Goal: Find specific page/section: Find specific page/section

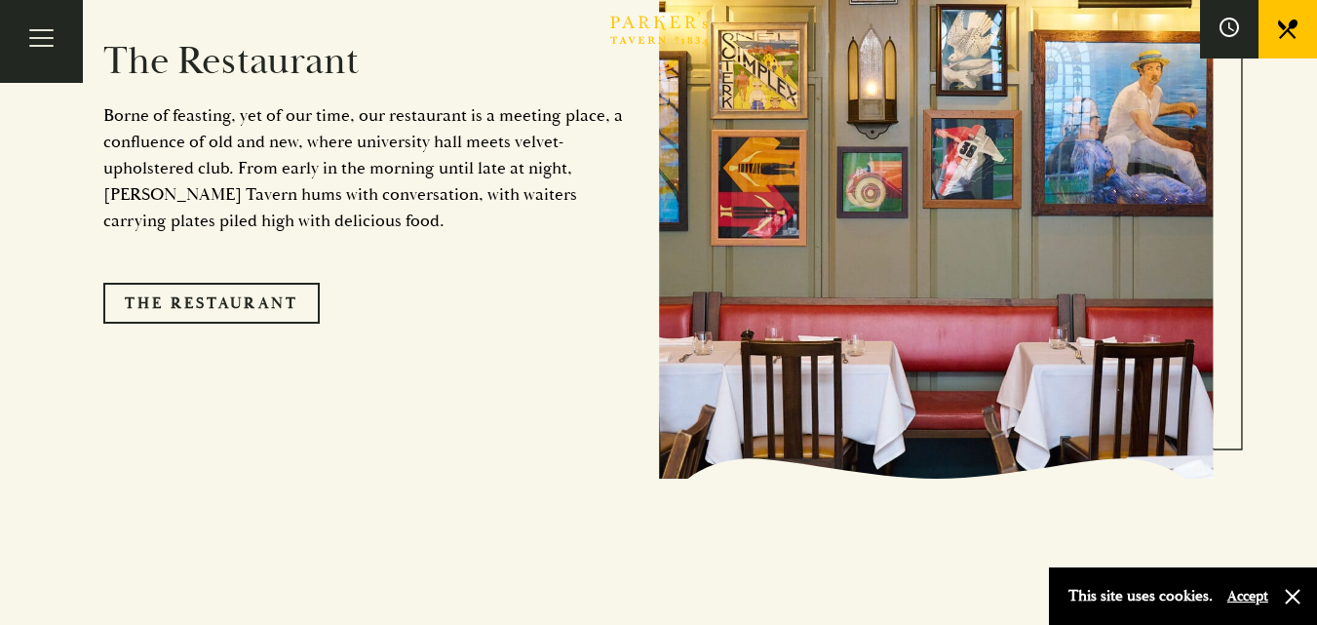
scroll to position [1658, 0]
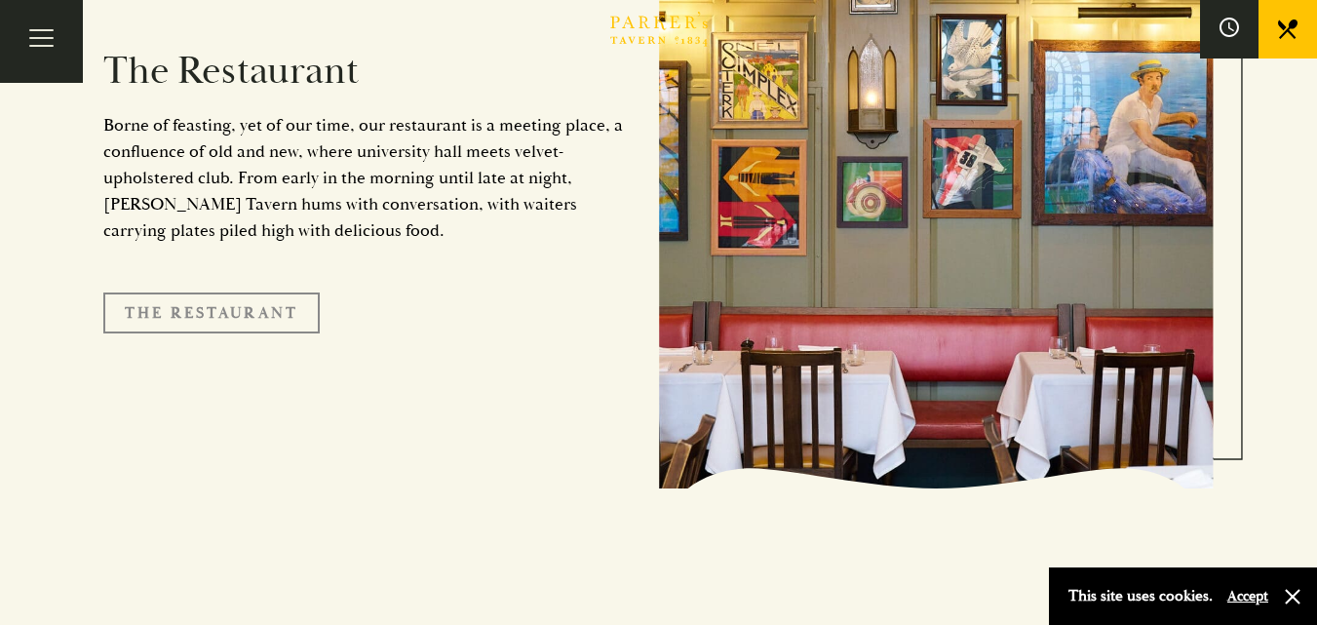
click at [232, 296] on link "The Restaurant" at bounding box center [211, 313] width 216 height 41
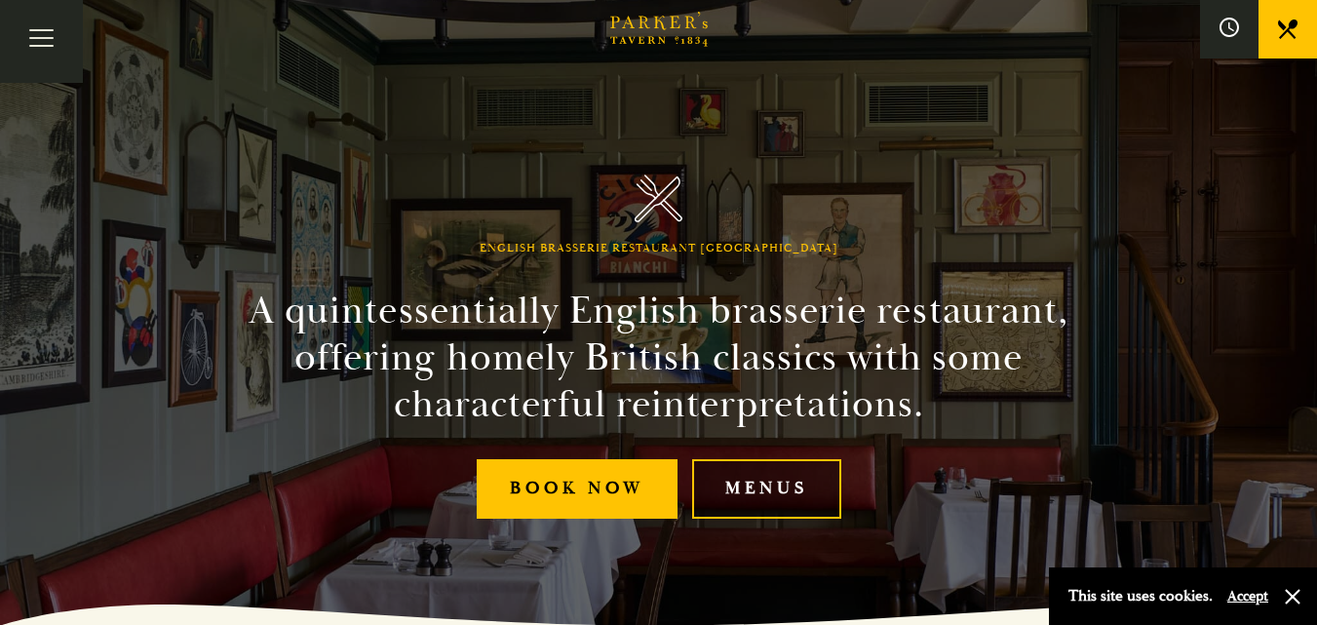
click at [766, 485] on link "Menus" at bounding box center [766, 488] width 149 height 59
